Goal: Transaction & Acquisition: Purchase product/service

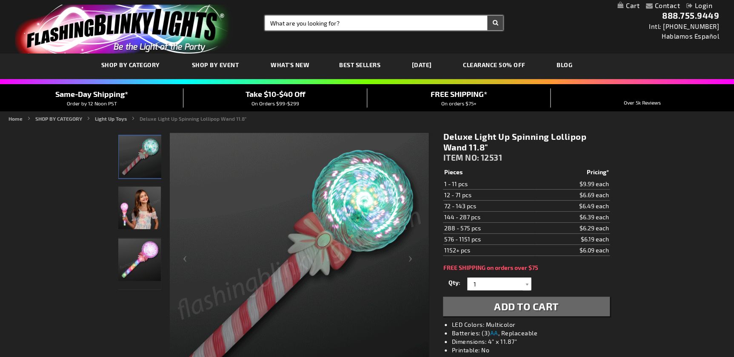
click at [311, 24] on input "Search" at bounding box center [384, 23] width 238 height 14
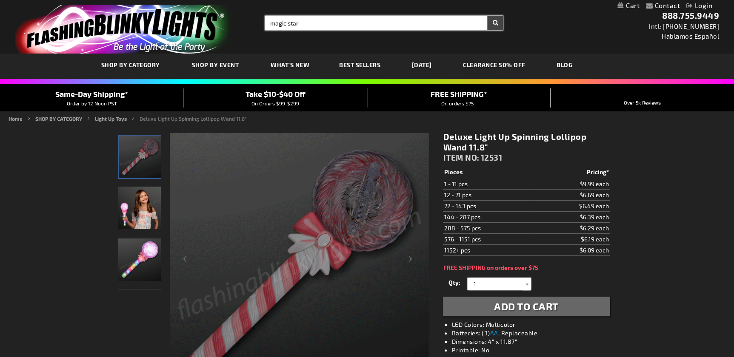
type input "magic star"
click at [487, 16] on button "Search" at bounding box center [495, 23] width 16 height 14
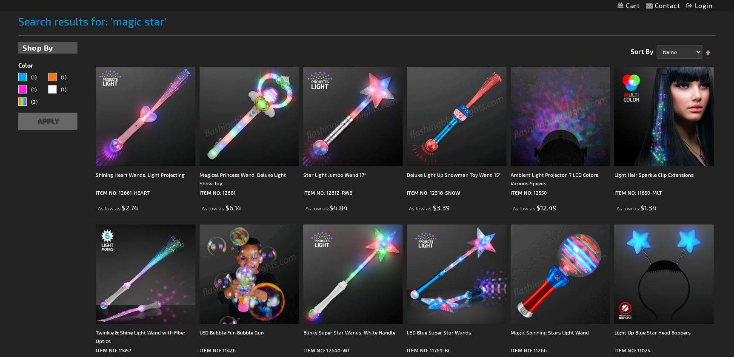
scroll to position [193, 0]
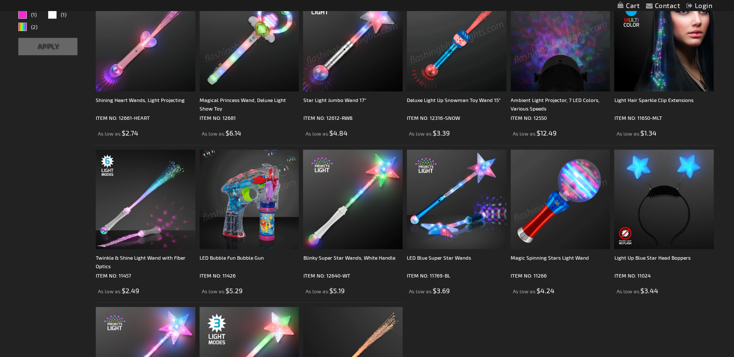
click at [552, 178] on img at bounding box center [561, 200] width 100 height 100
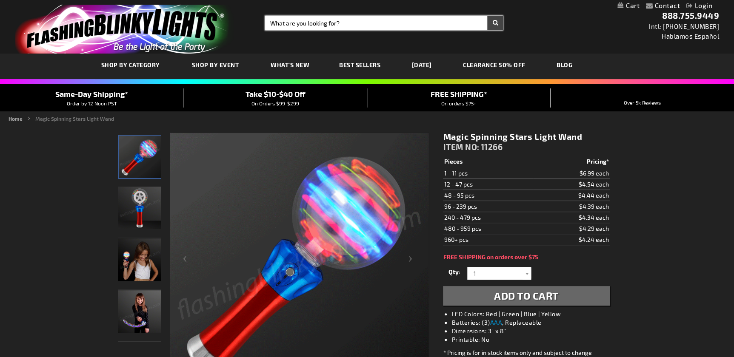
click at [351, 24] on input "Search" at bounding box center [384, 23] width 238 height 14
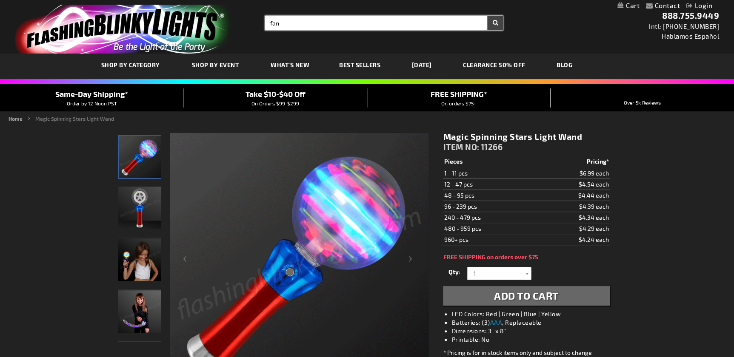
type input "fan"
click at [487, 16] on button "Search" at bounding box center [495, 23] width 16 height 14
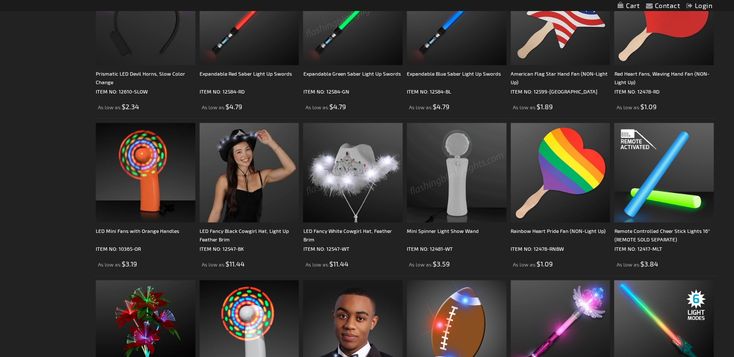
scroll to position [425, 0]
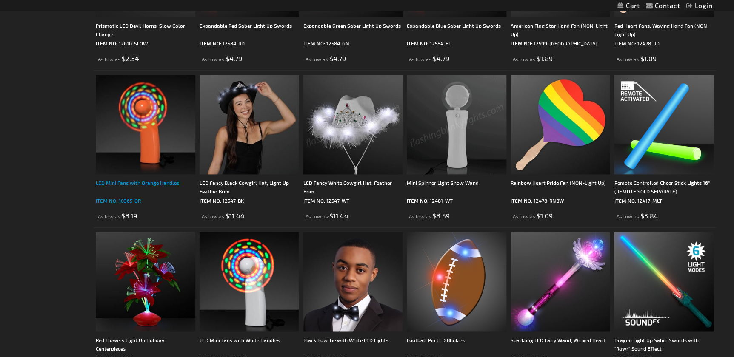
click at [140, 180] on div "LED Mini Fans with Orange Handles" at bounding box center [146, 187] width 100 height 17
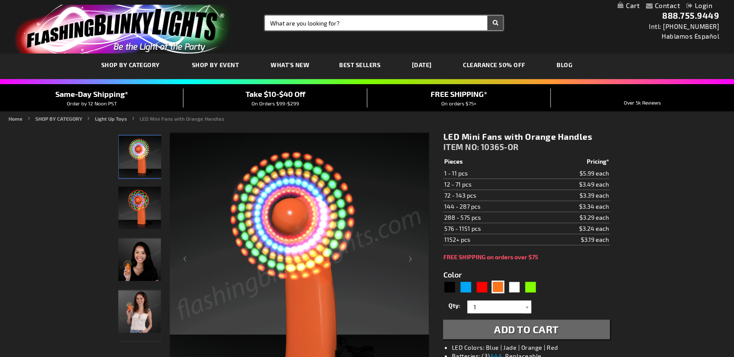
drag, startPoint x: 333, startPoint y: 23, endPoint x: 337, endPoint y: 22, distance: 4.4
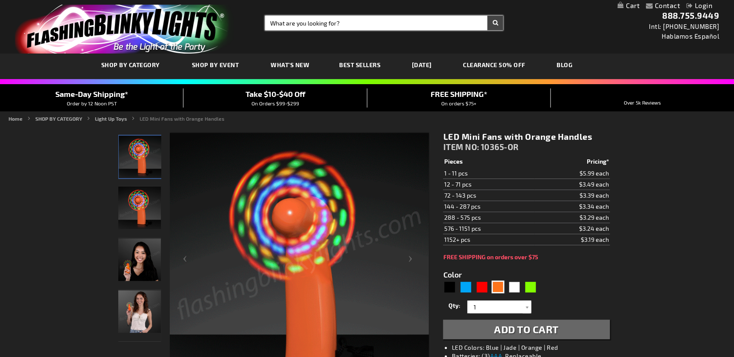
click at [333, 23] on input "Search" at bounding box center [384, 23] width 238 height 14
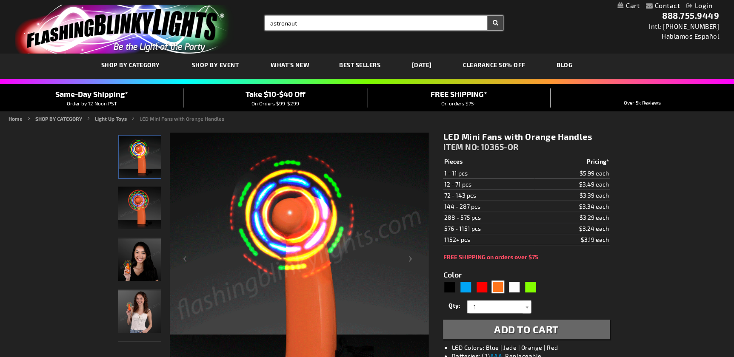
type input "astronaut"
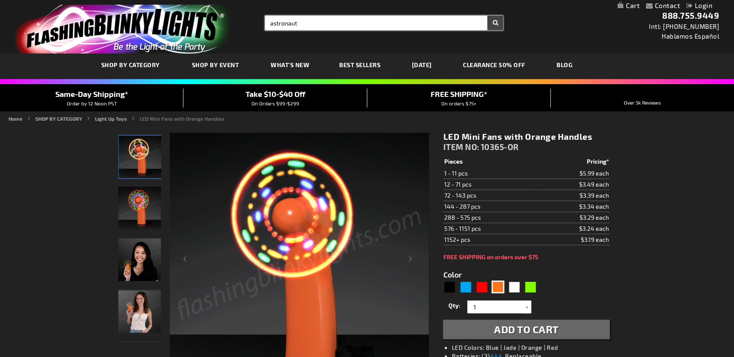
click at [487, 16] on button "Search" at bounding box center [495, 23] width 16 height 14
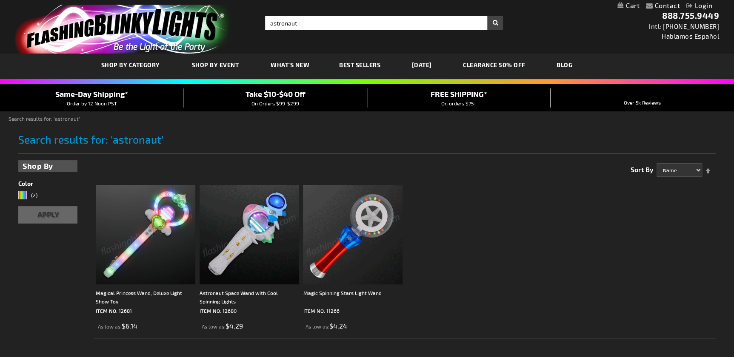
click at [247, 220] on img at bounding box center [250, 235] width 100 height 100
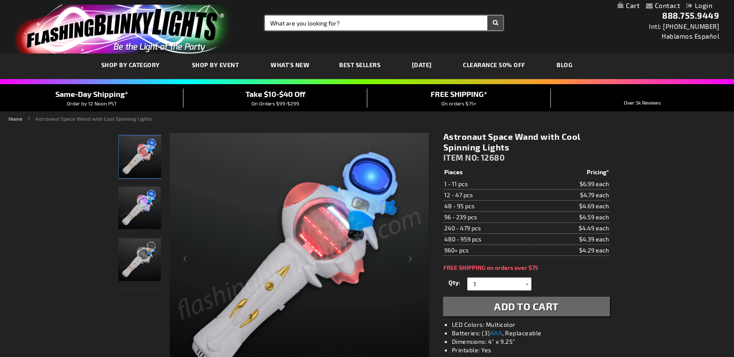
drag, startPoint x: 331, startPoint y: 23, endPoint x: 338, endPoint y: 22, distance: 7.8
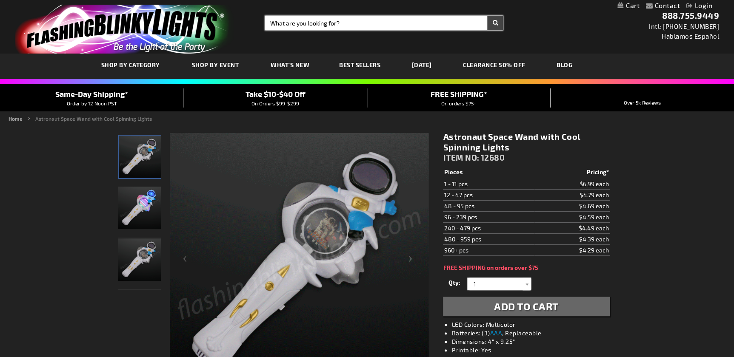
click at [332, 23] on input "Search" at bounding box center [384, 23] width 238 height 14
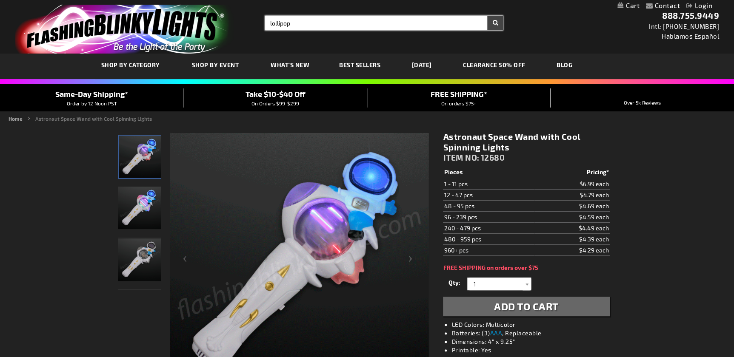
type input "lollipop"
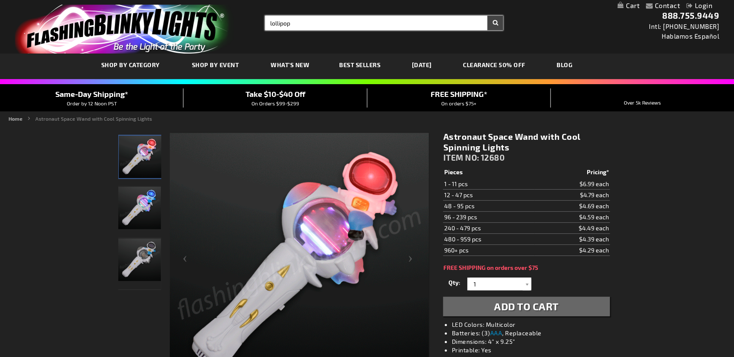
click at [487, 16] on button "Search" at bounding box center [495, 23] width 16 height 14
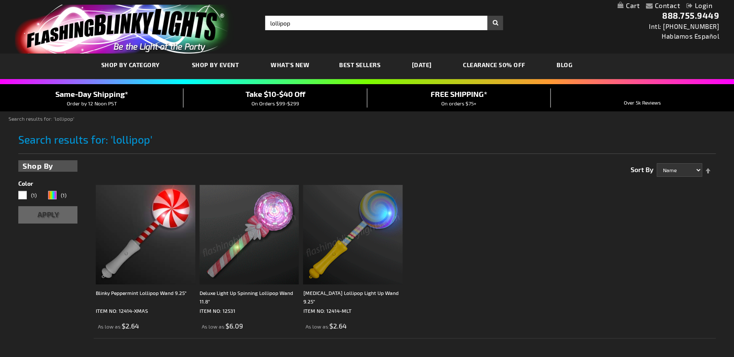
click at [268, 234] on img at bounding box center [250, 235] width 100 height 100
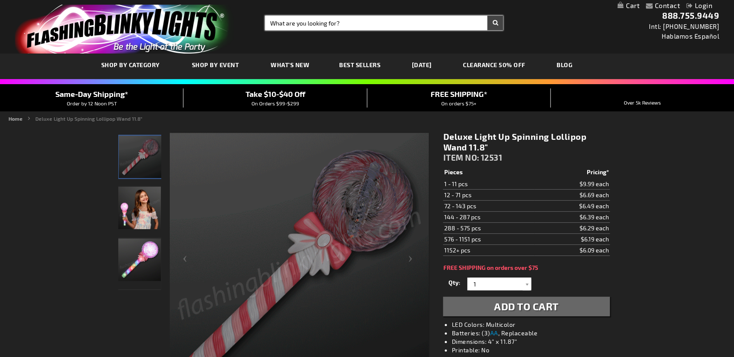
drag, startPoint x: 384, startPoint y: 23, endPoint x: 395, endPoint y: 16, distance: 12.9
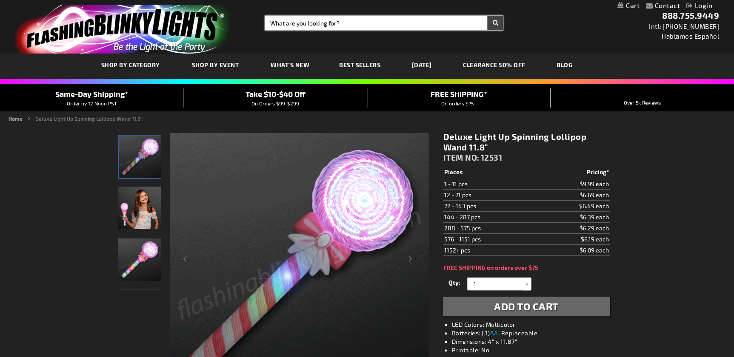
click at [387, 21] on input "Search" at bounding box center [384, 23] width 238 height 14
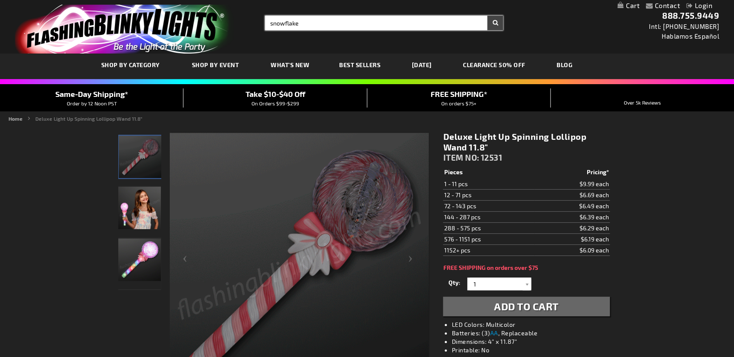
type input "snowflake"
click at [487, 16] on button "Search" at bounding box center [495, 23] width 16 height 14
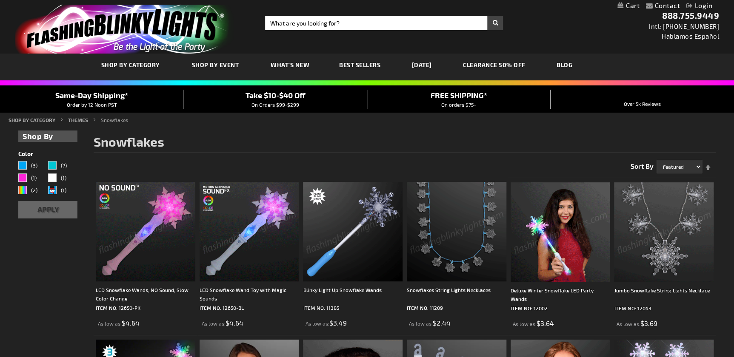
click at [168, 238] on img at bounding box center [146, 232] width 100 height 100
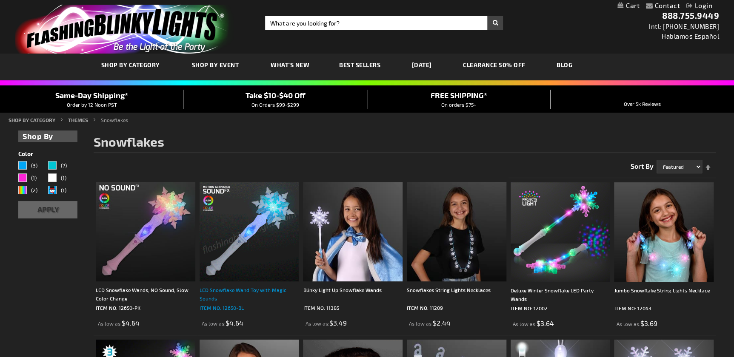
click at [208, 289] on div "LED Snowflake Wand Toy with Magic Sounds" at bounding box center [250, 294] width 100 height 17
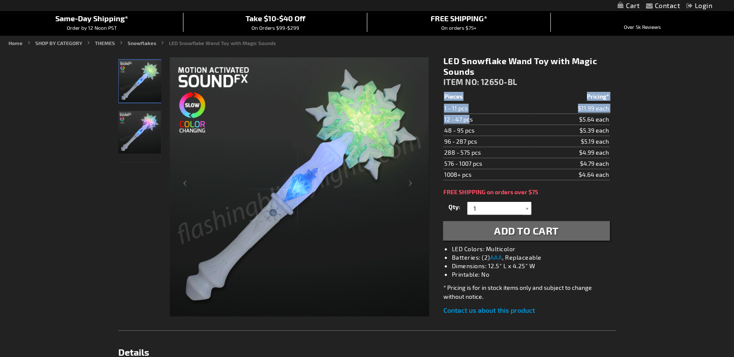
drag, startPoint x: 450, startPoint y: 119, endPoint x: 439, endPoint y: 123, distance: 12.3
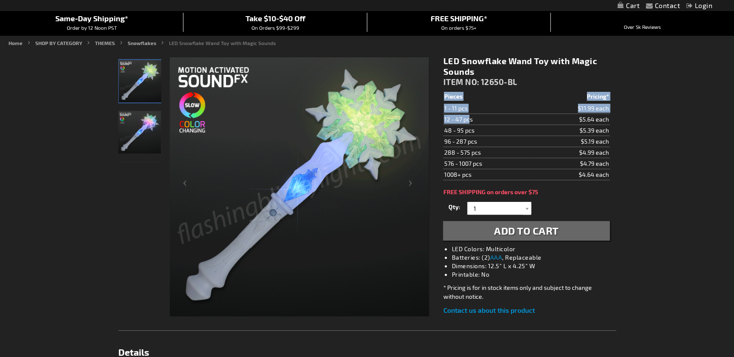
click at [439, 123] on div "LED Snowflake Wand Toy with Magic Sounds ITEM NO: 12650-BL $4.64 Pieces Pricing…" at bounding box center [526, 185] width 179 height 273
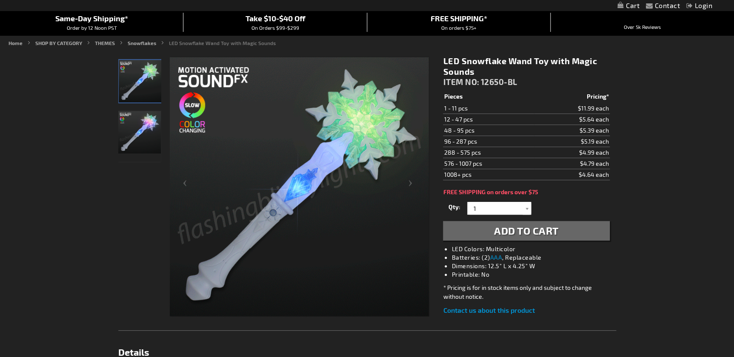
drag, startPoint x: 439, startPoint y: 123, endPoint x: 608, endPoint y: 147, distance: 171.4
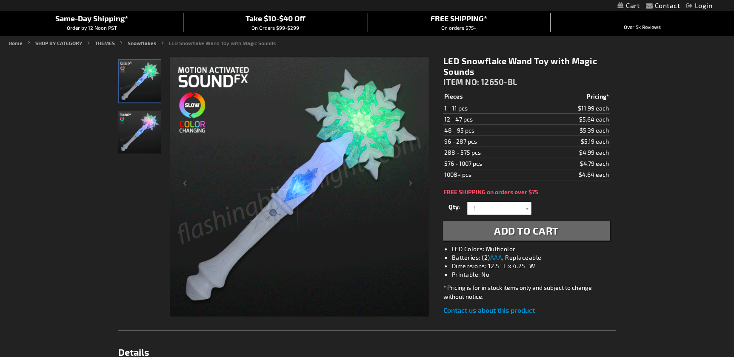
click at [608, 147] on td "$4.99 each" at bounding box center [571, 152] width 75 height 11
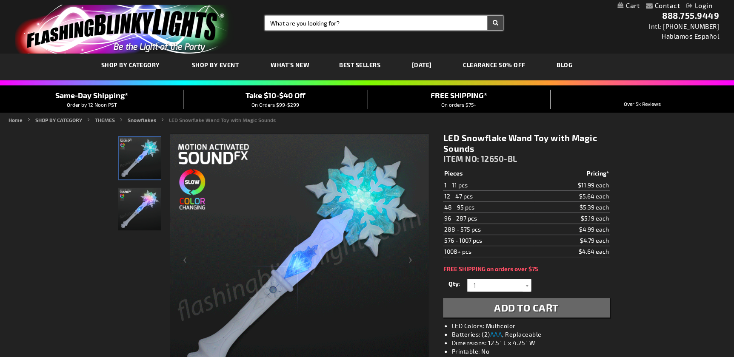
drag, startPoint x: 351, startPoint y: 20, endPoint x: 388, endPoint y: 9, distance: 38.4
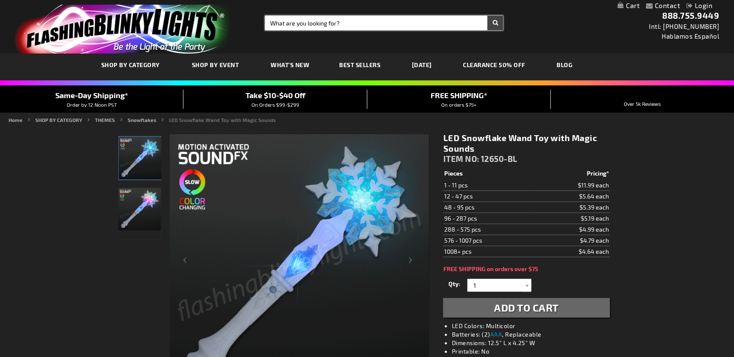
click at [354, 18] on input "Search" at bounding box center [384, 23] width 238 height 14
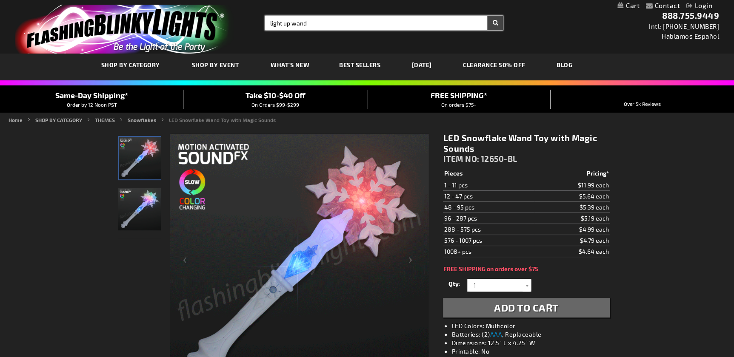
type input "light up wand"
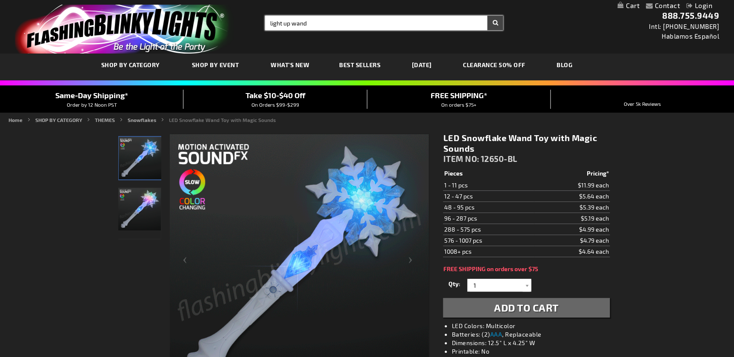
click at [487, 16] on button "Search" at bounding box center [495, 23] width 16 height 14
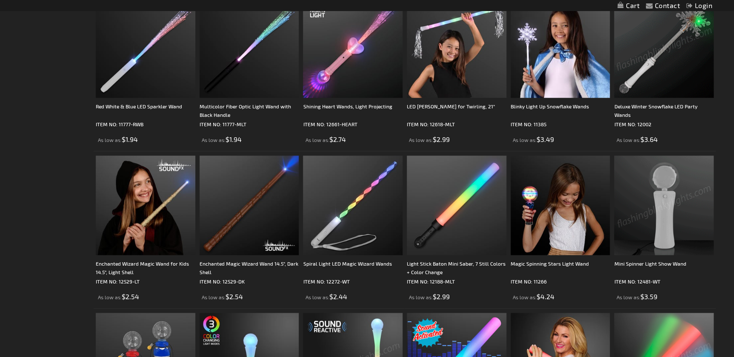
scroll to position [387, 0]
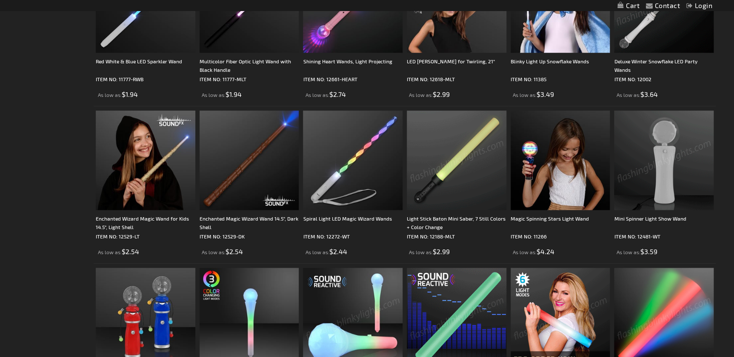
click at [452, 171] on img at bounding box center [457, 161] width 100 height 100
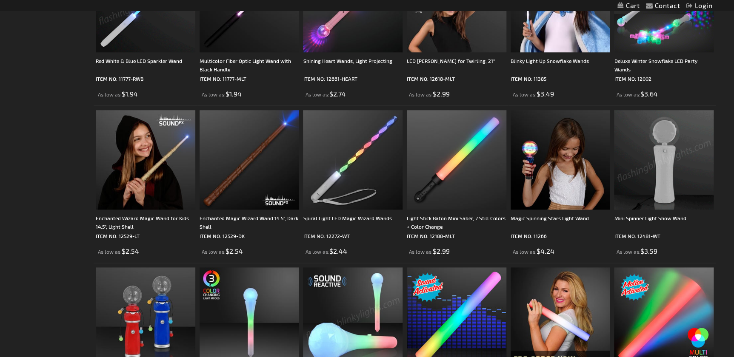
scroll to position [387, 0]
